Goal: Task Accomplishment & Management: Manage account settings

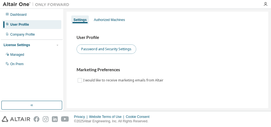
click at [117, 48] on button "Password and Security Settings" at bounding box center [106, 49] width 60 height 9
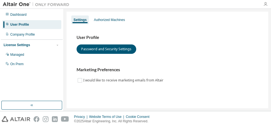
click at [266, 4] on icon "button" at bounding box center [265, 4] width 4 height 4
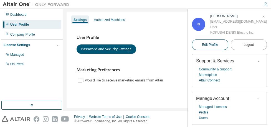
click at [209, 43] on span "Edit Profile" at bounding box center [210, 45] width 16 height 4
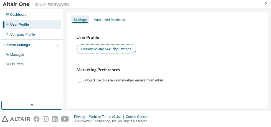
click at [113, 50] on button "Password and Security Settings" at bounding box center [106, 49] width 60 height 9
